Goal: Information Seeking & Learning: Learn about a topic

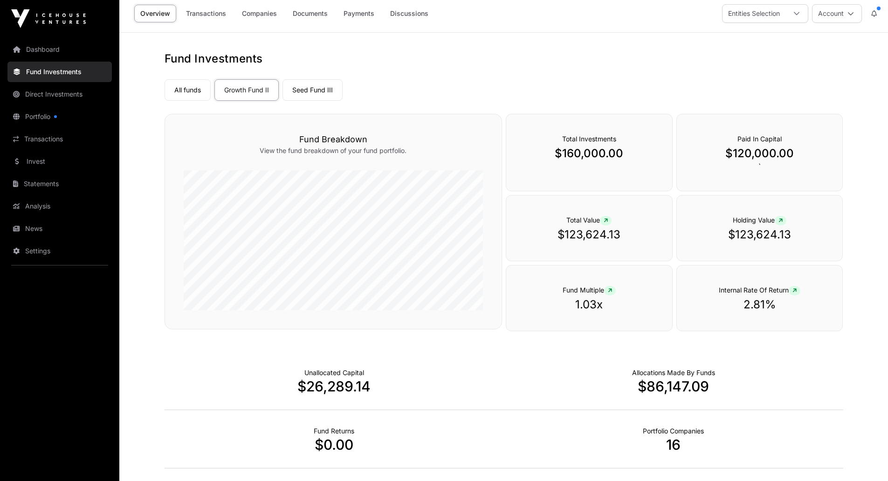
scroll to position [1, 0]
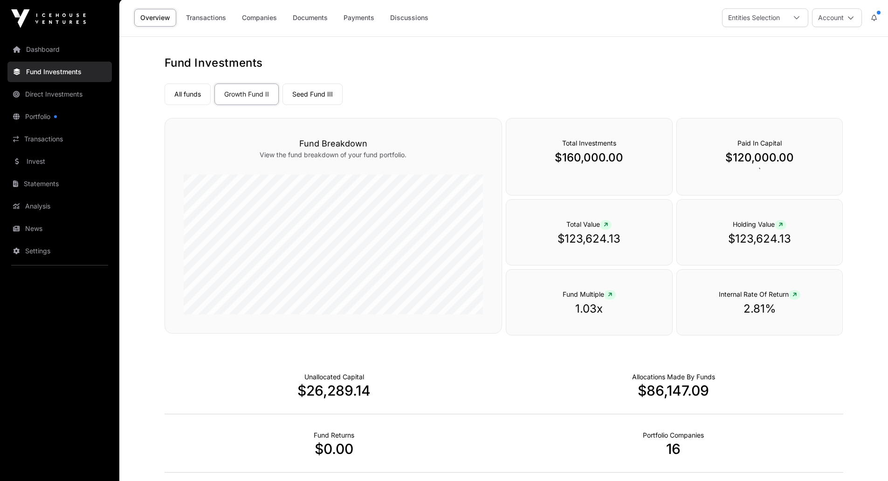
click at [45, 115] on link "Portfolio" at bounding box center [59, 116] width 104 height 21
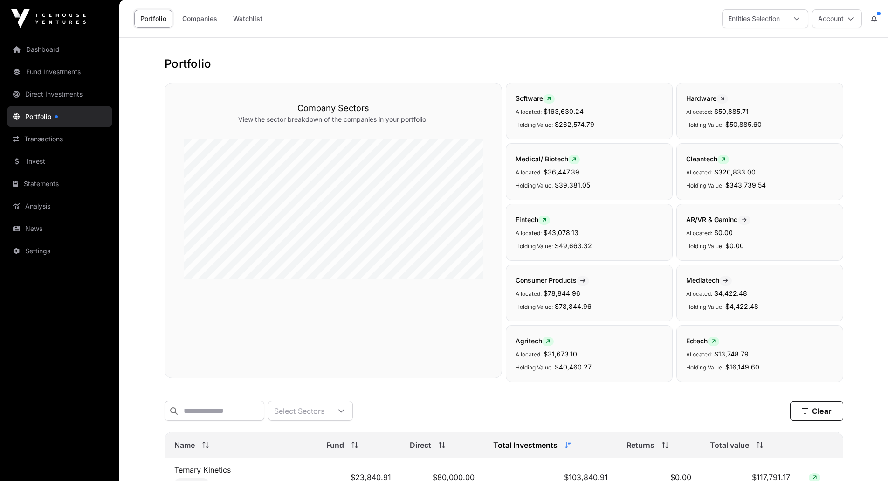
click at [207, 21] on link "Companies" at bounding box center [199, 19] width 47 height 18
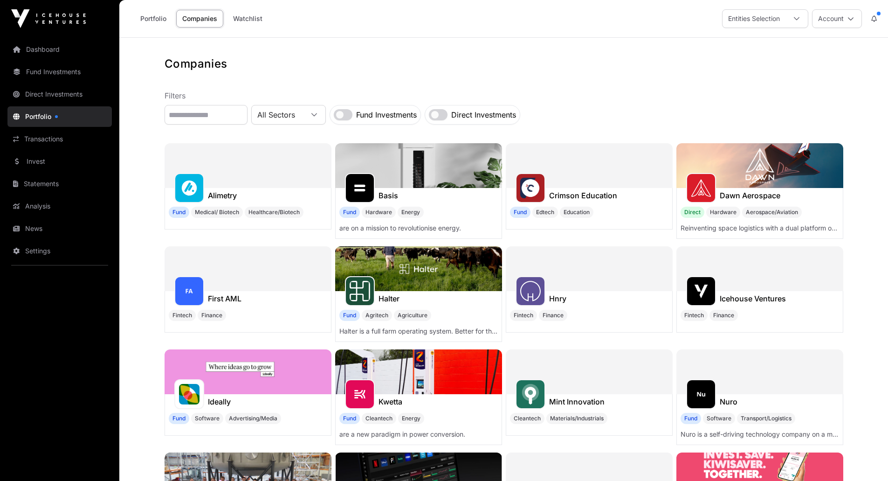
click at [157, 19] on link "Portfolio" at bounding box center [153, 19] width 38 height 18
